Goal: Information Seeking & Learning: Learn about a topic

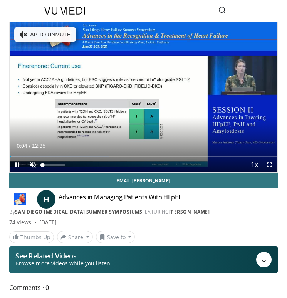
click at [33, 167] on div "10 seconds Tap to unmute" at bounding box center [143, 97] width 267 height 150
click at [32, 165] on span "Video Player" at bounding box center [32, 164] width 15 height 15
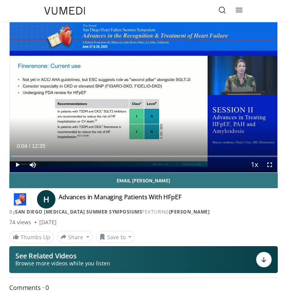
click at [15, 165] on span "Video Player" at bounding box center [17, 164] width 15 height 15
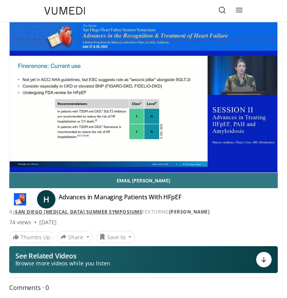
click at [118, 214] on link "San Diego Heart Failure Summer Symposiums" at bounding box center [78, 212] width 127 height 7
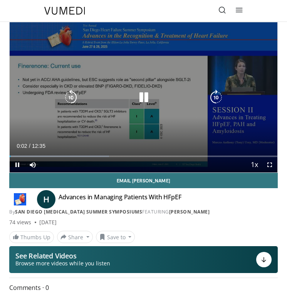
click at [214, 100] on icon "Video Player" at bounding box center [215, 97] width 15 height 15
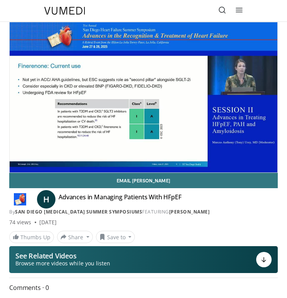
click at [214, 100] on div "30 seconds Tap to unmute" at bounding box center [143, 97] width 267 height 150
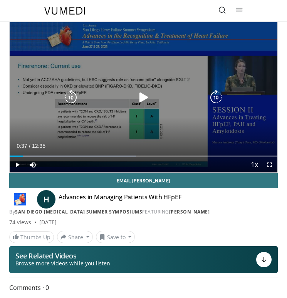
click at [141, 95] on icon "Video Player" at bounding box center [143, 97] width 15 height 15
click at [214, 92] on icon "Video Player" at bounding box center [215, 97] width 15 height 15
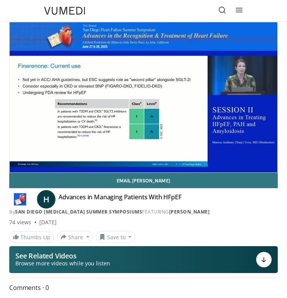
click at [233, 205] on div "Advances in Managing Patients With HFpEF By San Diego Heart Failure Summer Symp…" at bounding box center [153, 199] width 190 height 12
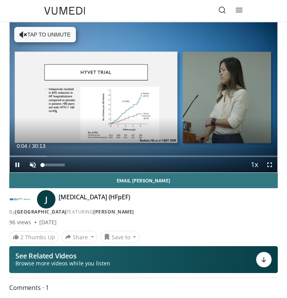
click at [33, 167] on span "Video Player" at bounding box center [32, 164] width 15 height 15
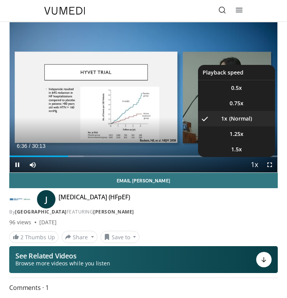
click at [255, 166] on span "Video Player" at bounding box center [253, 165] width 11 height 15
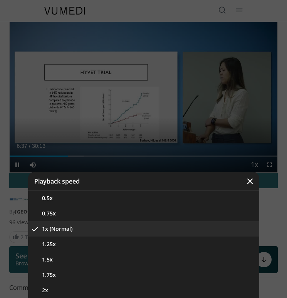
click at [251, 182] on icon "Video Player" at bounding box center [250, 182] width 8 height 8
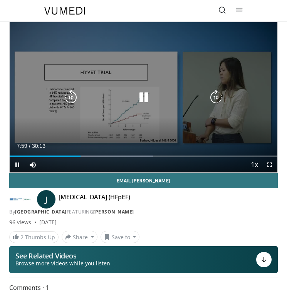
click at [143, 102] on icon "Video Player" at bounding box center [143, 97] width 15 height 15
click at [162, 92] on div "Video Player" at bounding box center [143, 97] width 160 height 15
click at [147, 99] on icon "Video Player" at bounding box center [143, 97] width 15 height 15
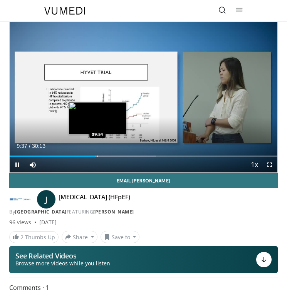
click at [97, 155] on div "Loaded : 54.66% 09:37 09:54" at bounding box center [143, 153] width 267 height 7
click at [103, 155] on div "Loaded : 55.21% 09:55 10:33" at bounding box center [143, 153] width 267 height 7
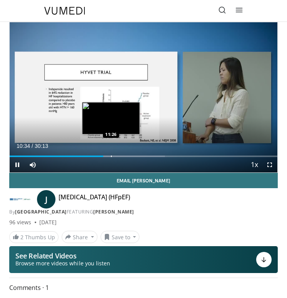
click at [111, 153] on div "Loaded : 57.97% 10:35 11:26" at bounding box center [143, 153] width 267 height 7
click at [117, 155] on div "Loaded : 62.92% 11:26 12:05" at bounding box center [143, 153] width 267 height 7
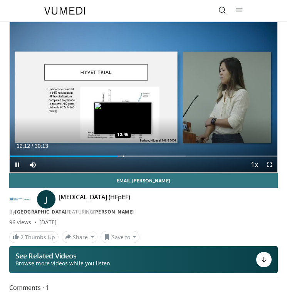
click at [123, 156] on div "Progress Bar" at bounding box center [123, 157] width 1 height 2
click at [127, 156] on div "Progress Bar" at bounding box center [127, 157] width 1 height 2
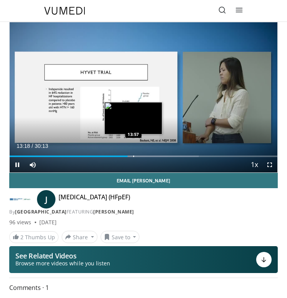
click at [133, 157] on div "Progress Bar" at bounding box center [133, 157] width 1 height 2
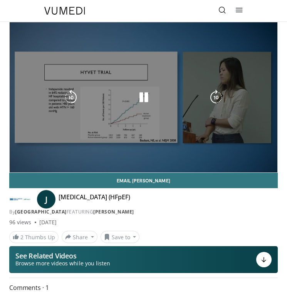
click at [103, 117] on div "10 seconds Tap to unmute" at bounding box center [143, 97] width 267 height 150
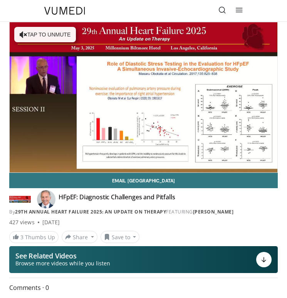
click at [220, 7] on icon at bounding box center [222, 10] width 8 height 8
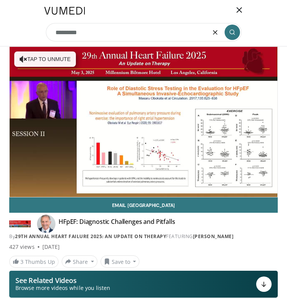
type input "**********"
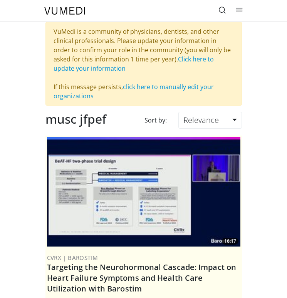
drag, startPoint x: 116, startPoint y: 120, endPoint x: 43, endPoint y: 112, distance: 73.4
click at [43, 112] on div "musc jfpef Sort by: Relevance Relevance Thumbs Up Comments Views Newest Oldest" at bounding box center [144, 124] width 208 height 24
copy div "musc jfpef"
click at [223, 14] on link at bounding box center [221, 10] width 15 height 15
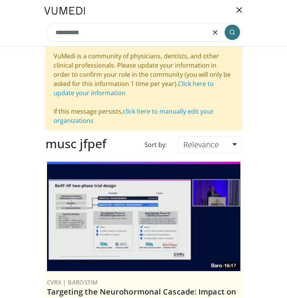
click at [213, 35] on icon "button" at bounding box center [215, 32] width 6 height 6
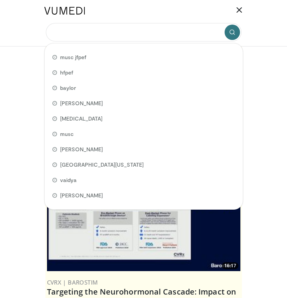
paste input "**********"
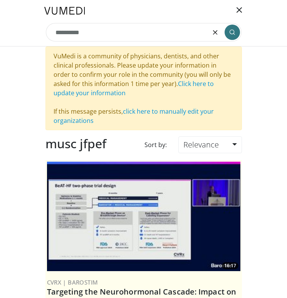
click at [71, 33] on input "**********" at bounding box center [143, 32] width 195 height 18
type input "**********"
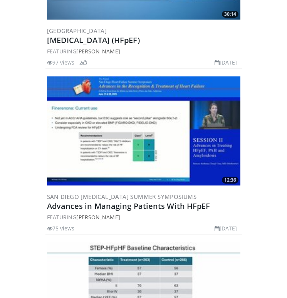
scroll to position [3124, 0]
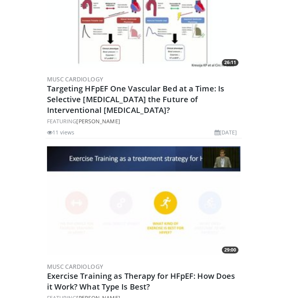
scroll to position [4266, 0]
